Goal: Transaction & Acquisition: Obtain resource

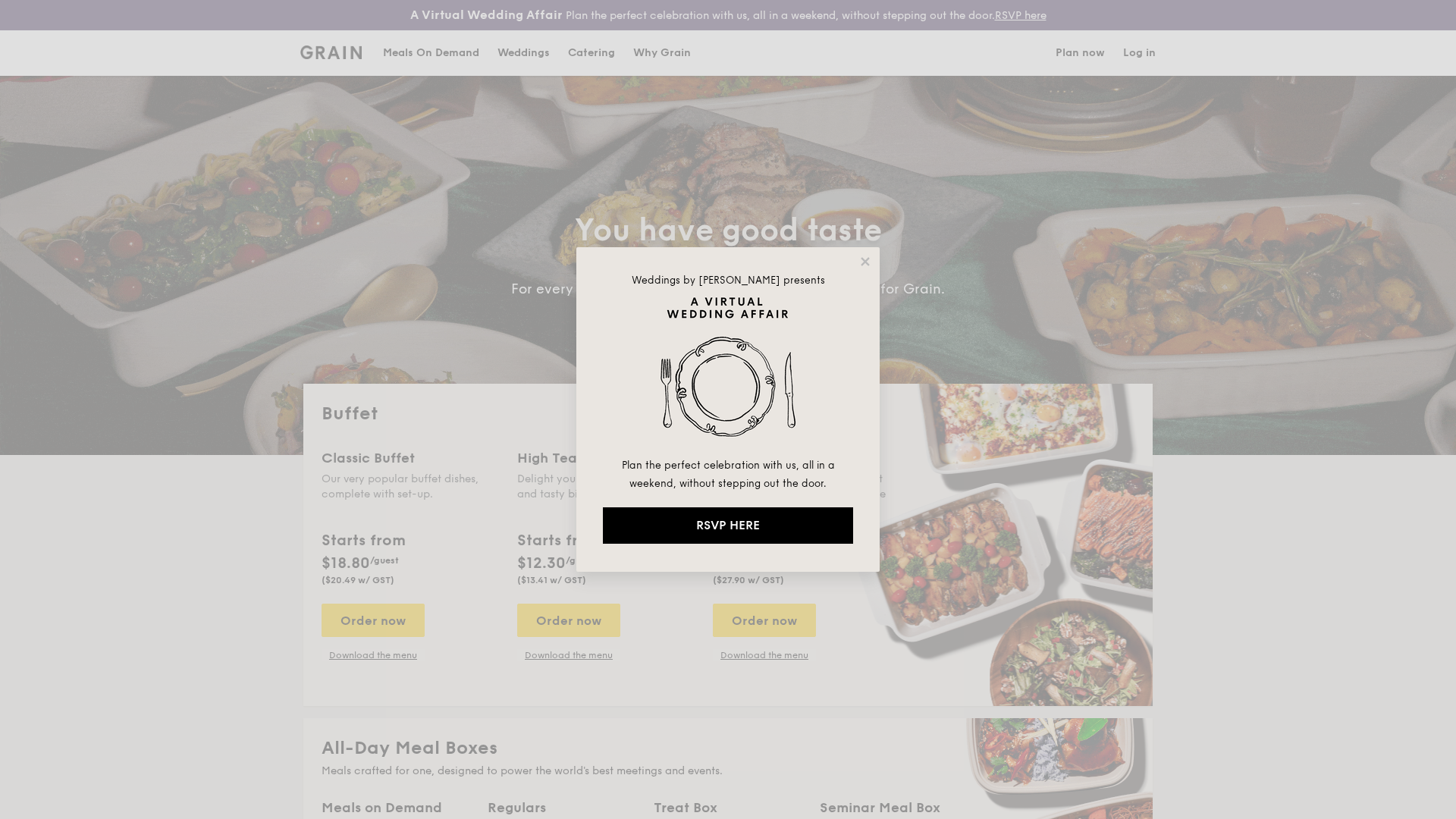
select select
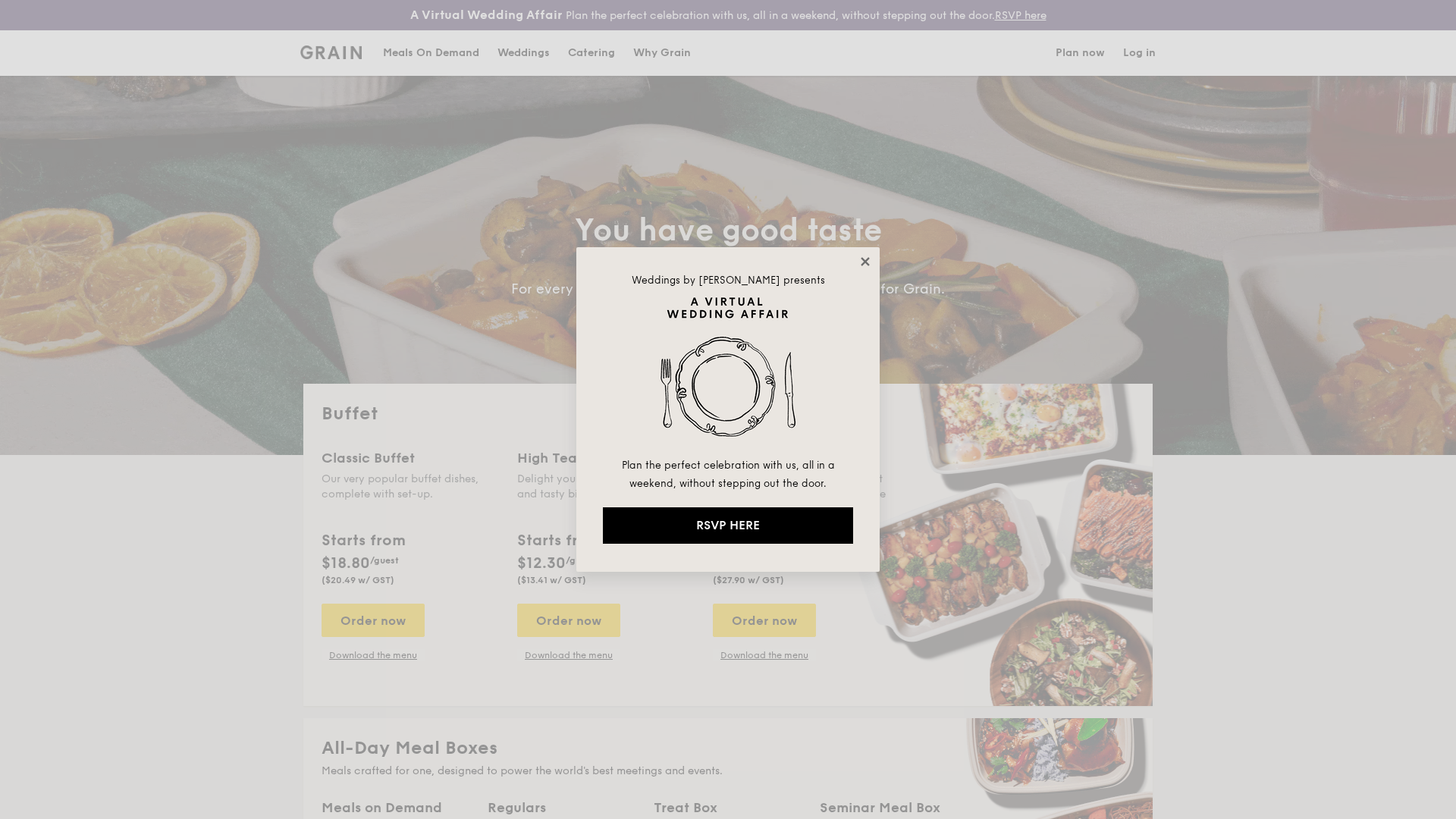
click at [863, 261] on icon at bounding box center [865, 261] width 13 height 13
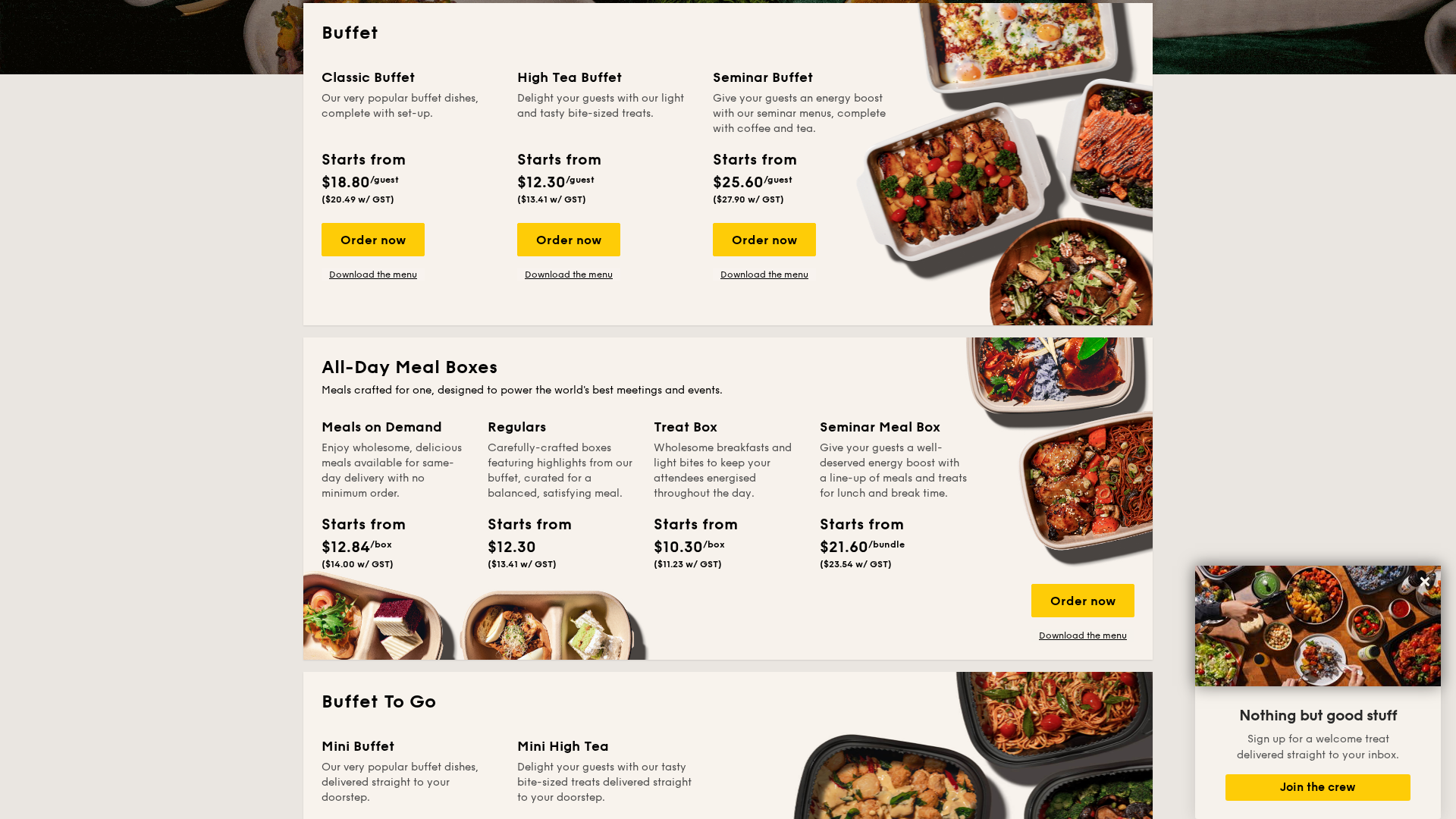
scroll to position [382, 0]
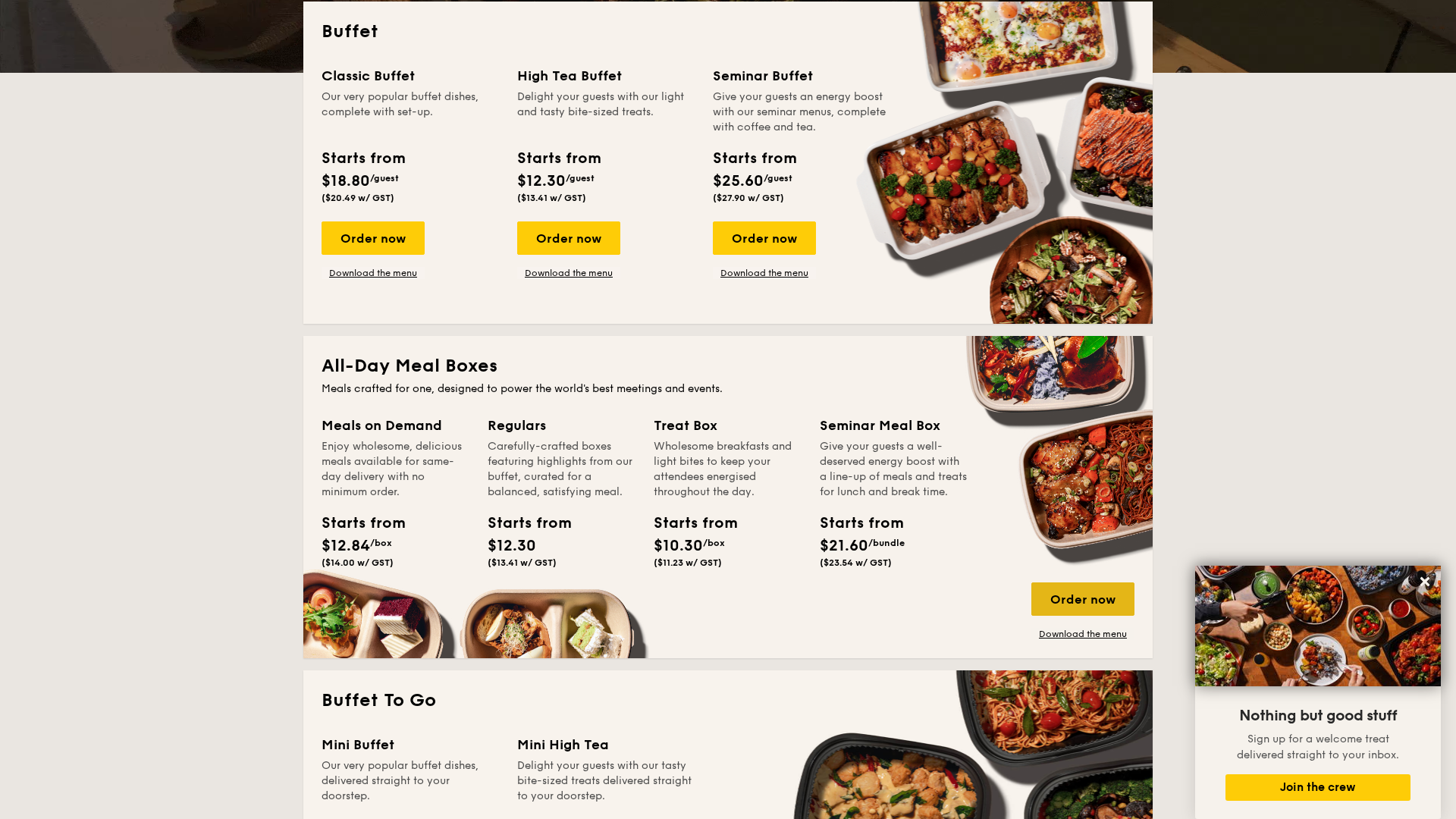
click at [1070, 607] on div "Order now" at bounding box center [1083, 599] width 103 height 33
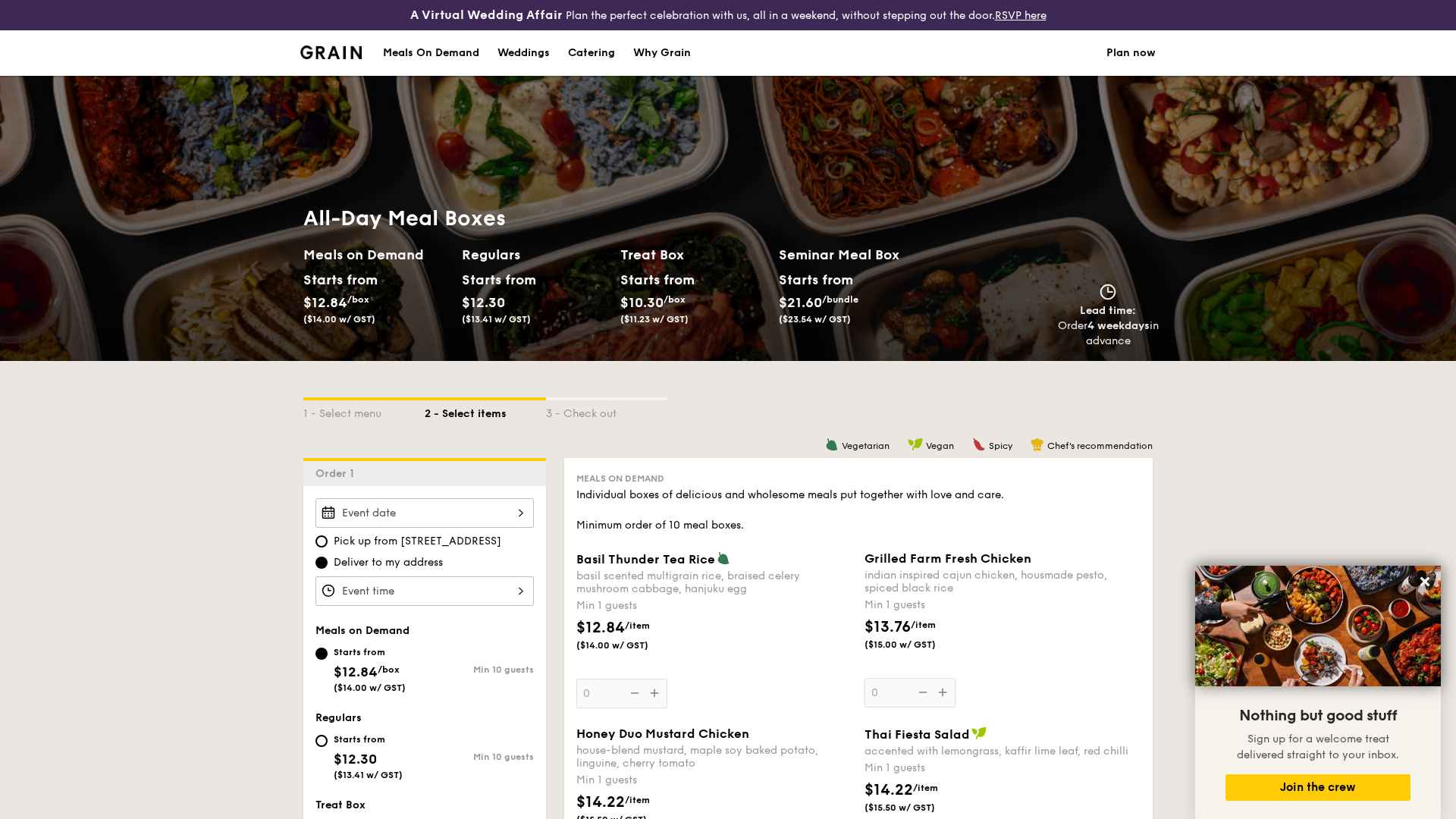
scroll to position [412, 0]
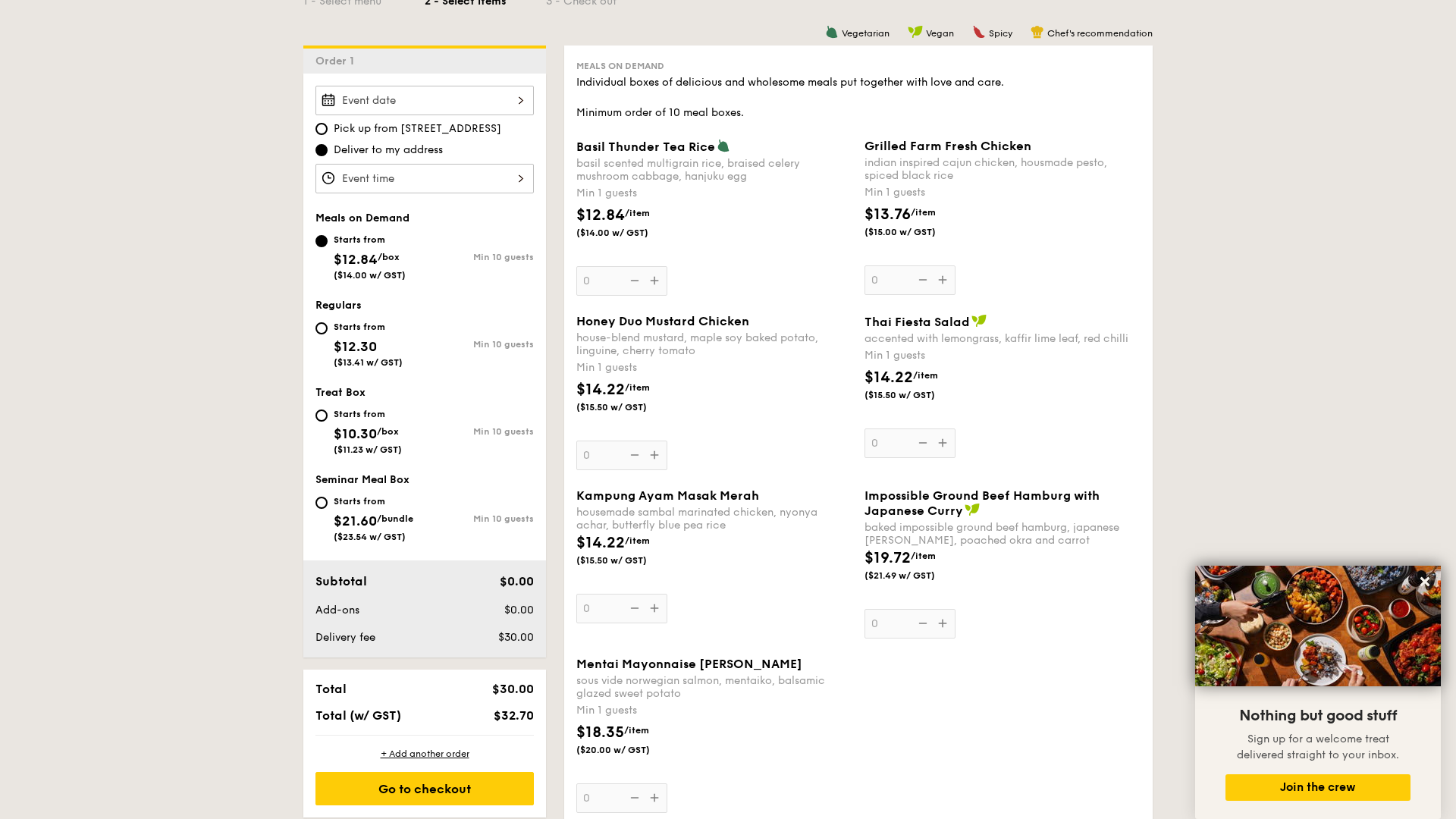
select select
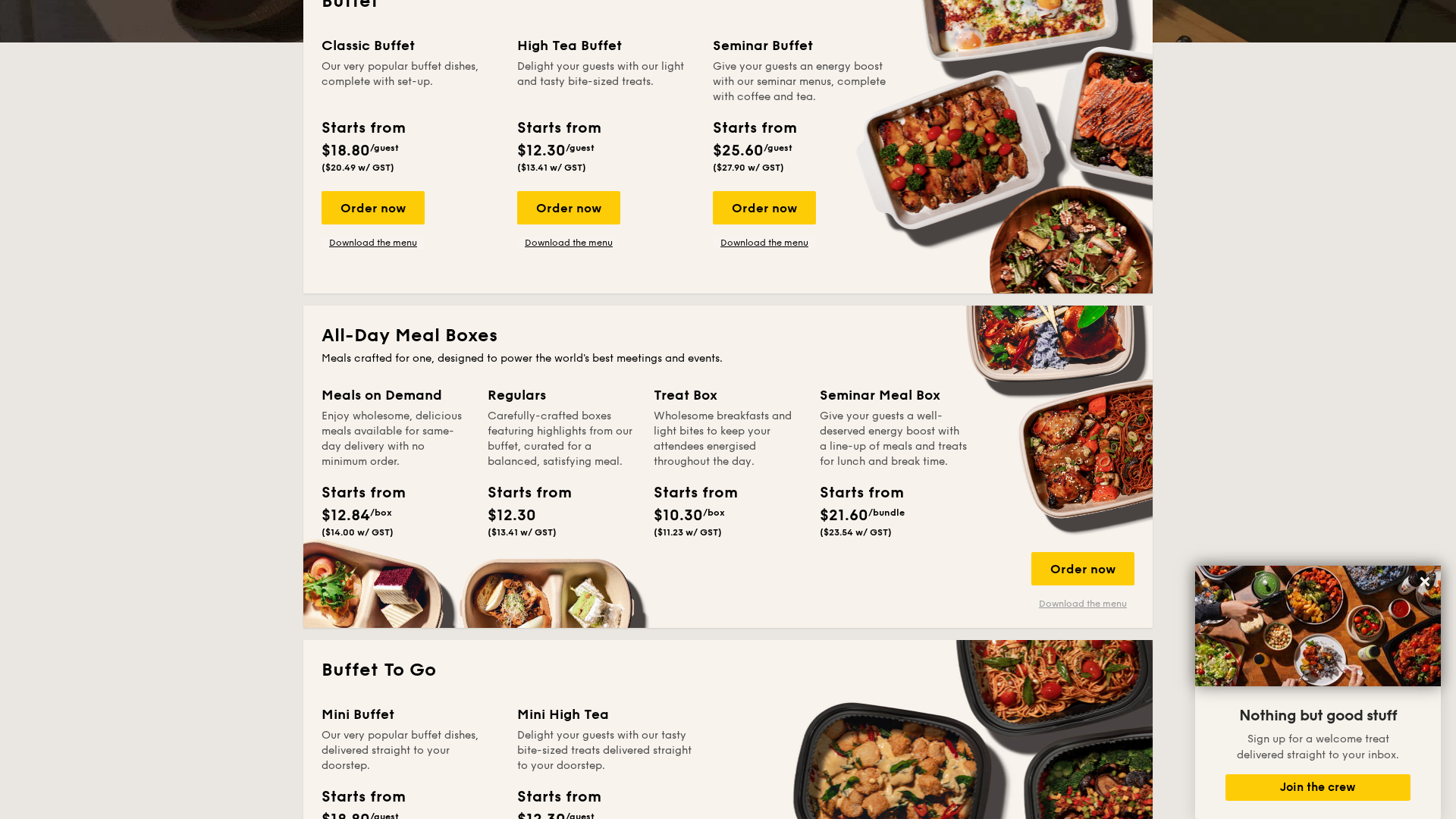
click at [1068, 608] on link "Download the menu" at bounding box center [1083, 603] width 103 height 12
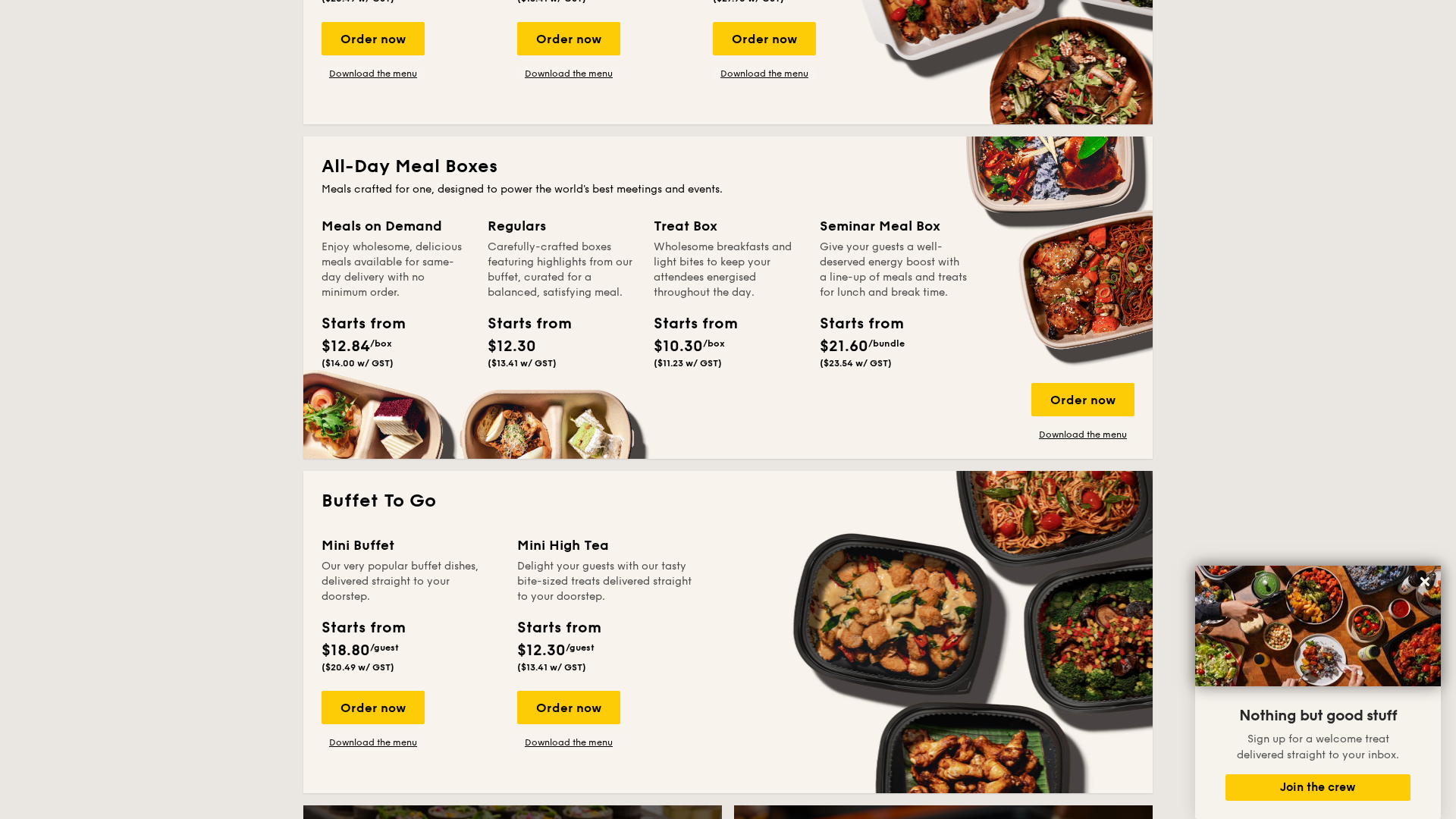
scroll to position [0, 0]
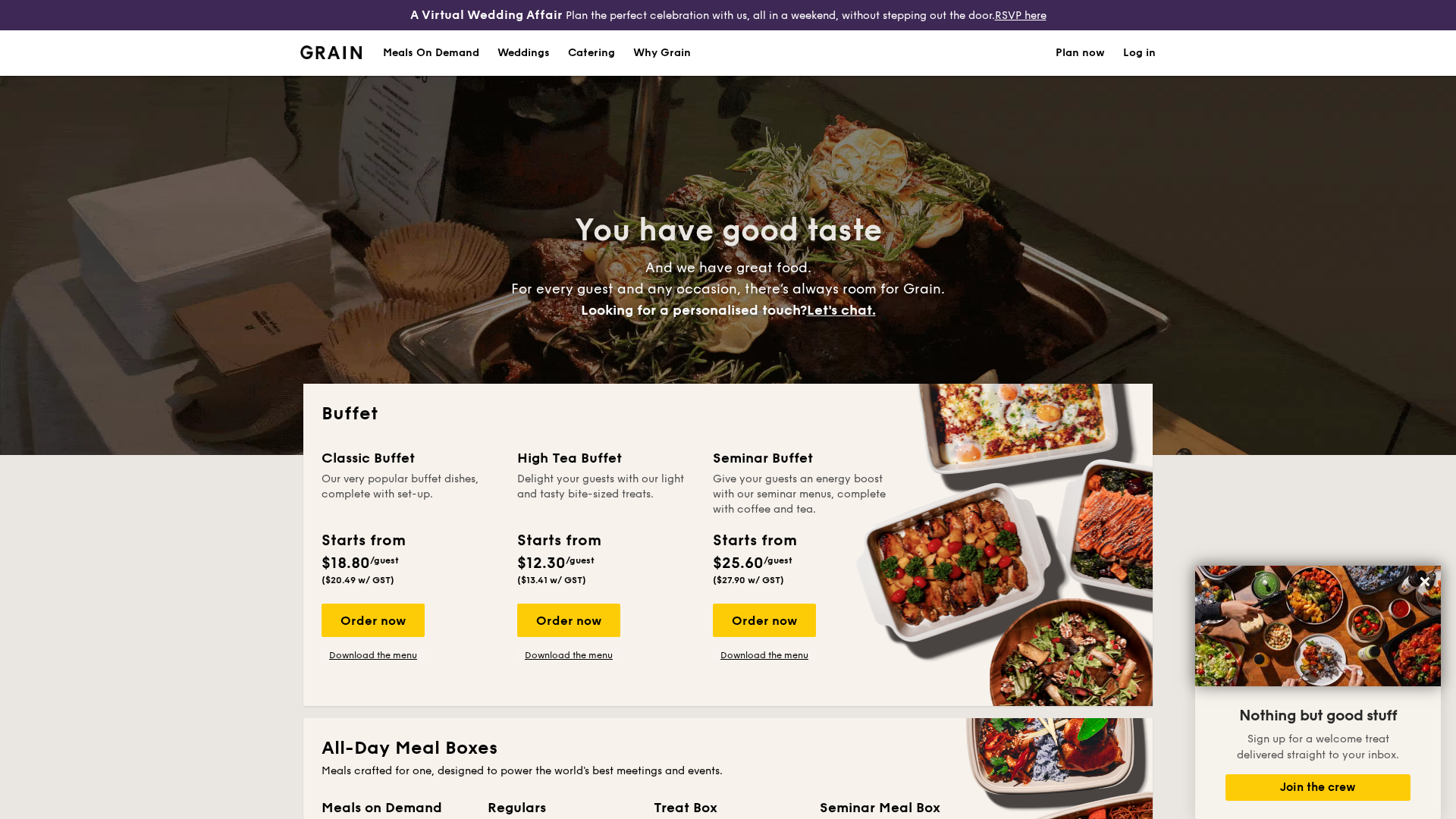
click at [586, 59] on h1 "Catering" at bounding box center [591, 53] width 47 height 46
click at [516, 51] on div "Weddings" at bounding box center [524, 53] width 52 height 46
click at [430, 59] on div "Meals On Demand" at bounding box center [431, 53] width 97 height 46
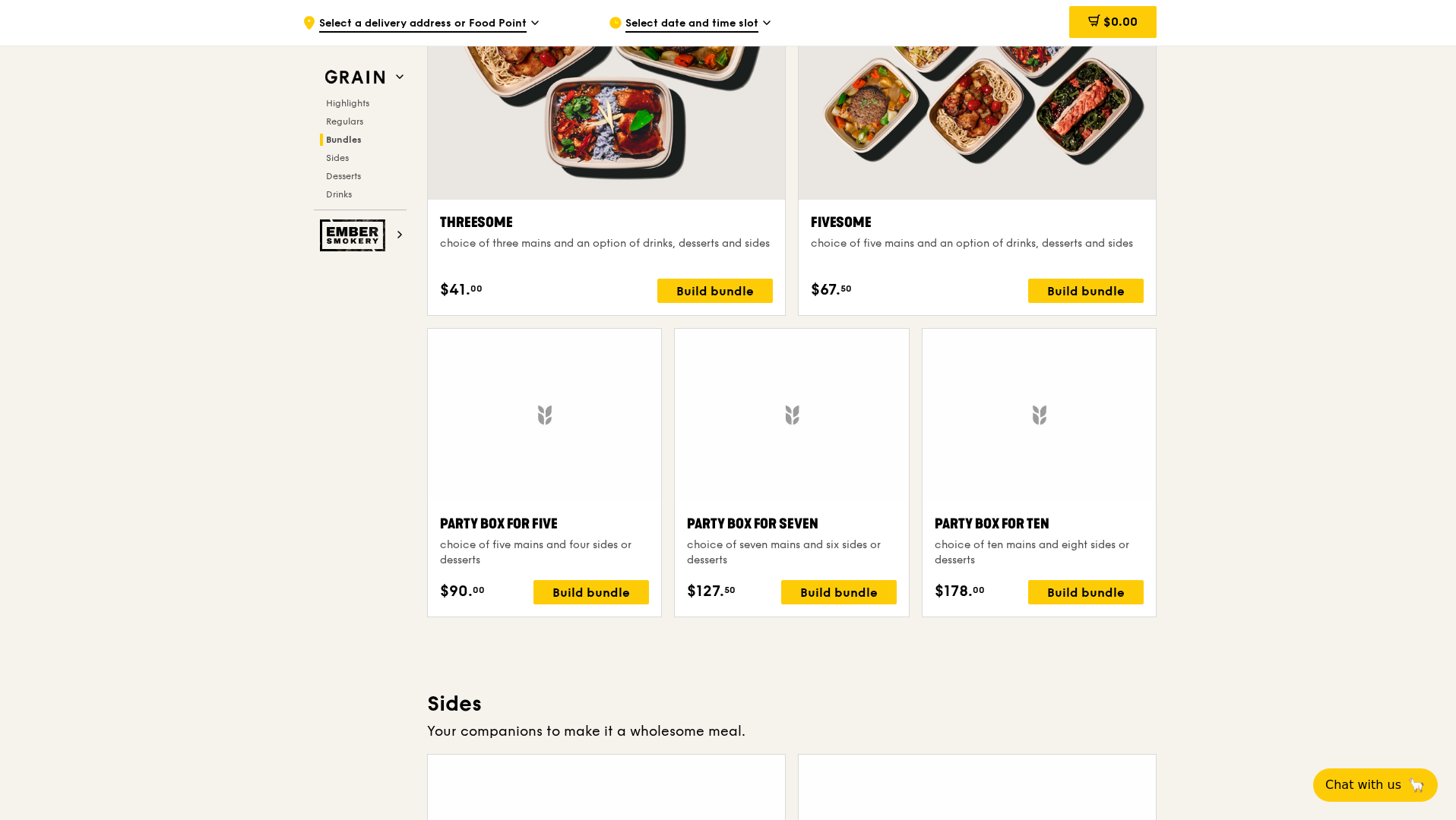
scroll to position [2858, 0]
